Goal: Browse casually: Explore the website without a specific task or goal

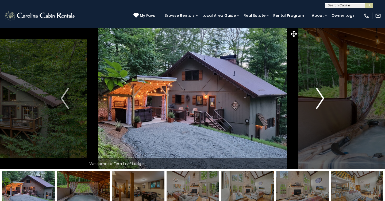
click at [321, 96] on img "Next" at bounding box center [320, 98] width 8 height 21
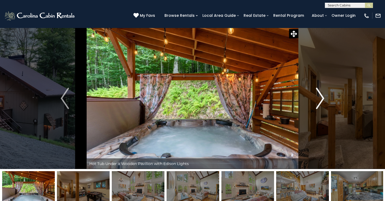
click at [321, 96] on img "Next" at bounding box center [320, 98] width 8 height 21
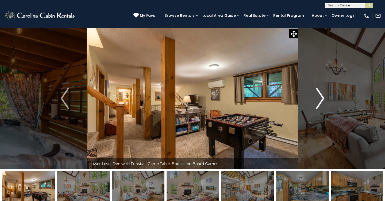
click at [321, 96] on img "Next" at bounding box center [320, 98] width 8 height 21
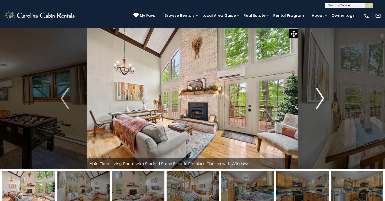
click at [321, 99] on img "Next" at bounding box center [320, 98] width 8 height 21
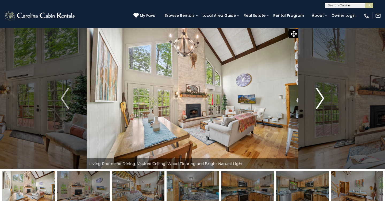
click at [321, 99] on img "Next" at bounding box center [320, 98] width 8 height 21
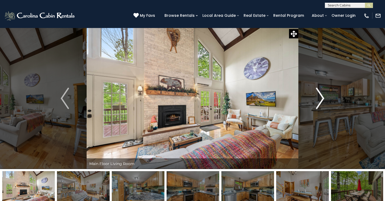
click at [321, 99] on img "Next" at bounding box center [320, 98] width 8 height 21
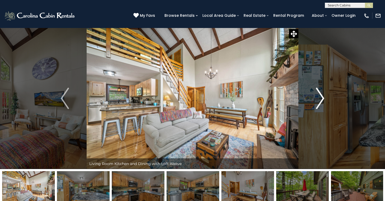
click at [322, 100] on img "Next" at bounding box center [320, 98] width 8 height 21
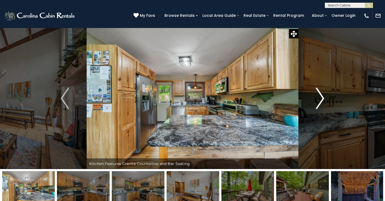
click at [322, 97] on img "Next" at bounding box center [320, 98] width 8 height 21
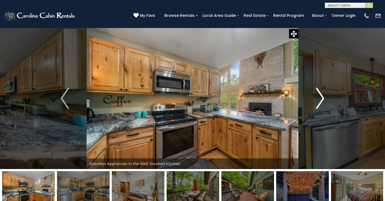
click at [322, 98] on img "Next" at bounding box center [320, 98] width 8 height 21
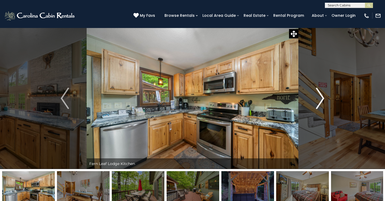
click at [322, 98] on img "Next" at bounding box center [320, 98] width 8 height 21
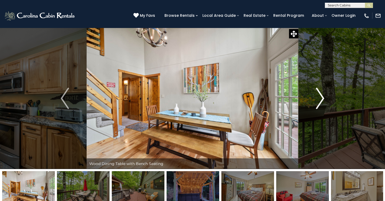
click at [322, 98] on img "Next" at bounding box center [320, 98] width 8 height 21
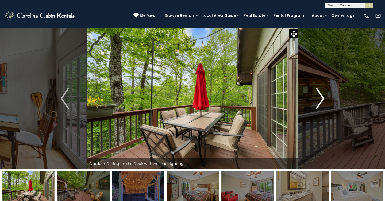
click at [322, 98] on img "Next" at bounding box center [320, 98] width 8 height 21
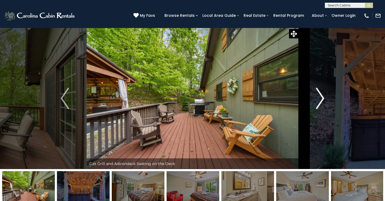
click at [322, 98] on img "Next" at bounding box center [320, 98] width 8 height 21
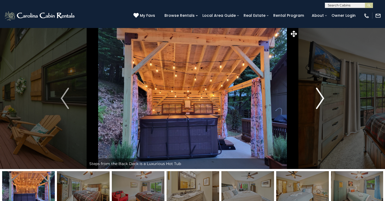
click at [322, 98] on img "Next" at bounding box center [320, 98] width 8 height 21
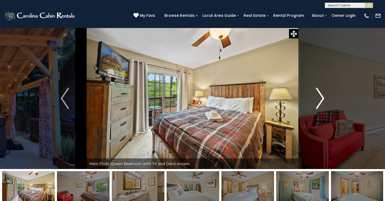
click at [322, 97] on img "Next" at bounding box center [320, 98] width 8 height 21
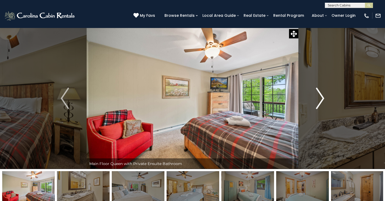
click at [322, 98] on img "Next" at bounding box center [320, 98] width 8 height 21
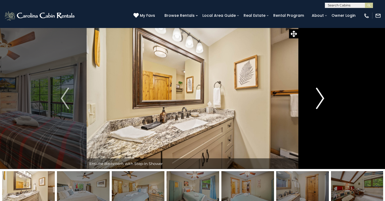
click at [322, 98] on img "Next" at bounding box center [320, 98] width 8 height 21
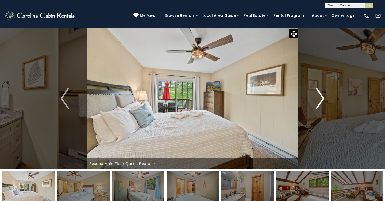
click at [322, 98] on img "Next" at bounding box center [320, 98] width 8 height 21
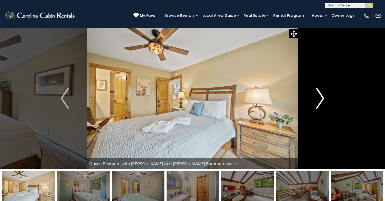
click at [322, 98] on img "Next" at bounding box center [320, 98] width 8 height 21
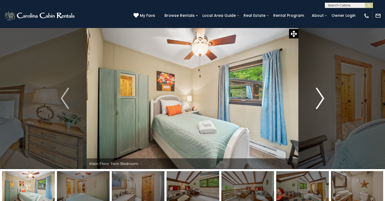
click at [322, 98] on img "Next" at bounding box center [320, 98] width 8 height 21
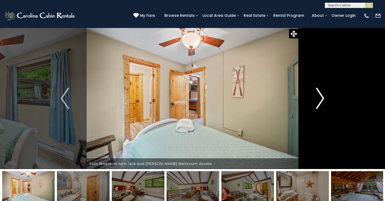
click at [322, 98] on img "Next" at bounding box center [320, 98] width 8 height 21
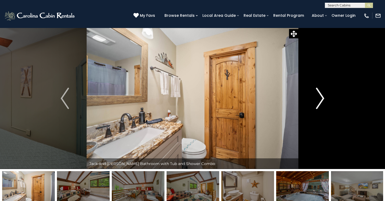
click at [322, 98] on img "Next" at bounding box center [320, 98] width 8 height 21
